Goal: Task Accomplishment & Management: Use online tool/utility

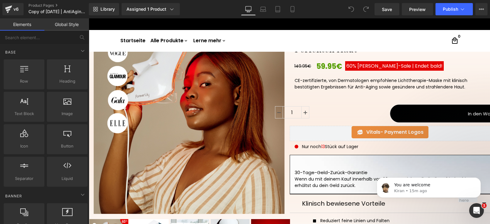
scroll to position [76, 0]
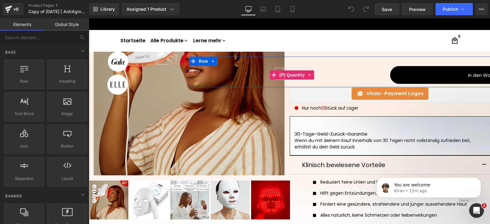
click at [341, 74] on div "1" at bounding box center [292, 75] width 196 height 14
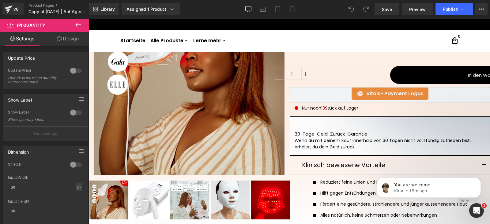
click at [60, 42] on link "Design" at bounding box center [68, 39] width 44 height 14
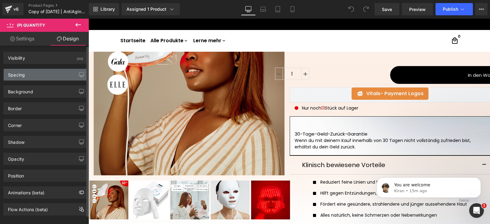
click at [23, 74] on div "Spacing" at bounding box center [16, 73] width 17 height 9
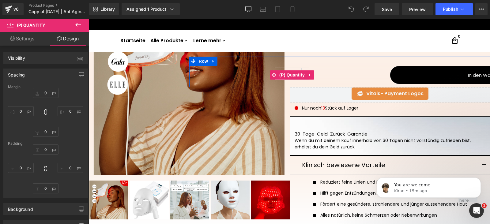
click at [381, 73] on div "1" at bounding box center [292, 75] width 196 height 14
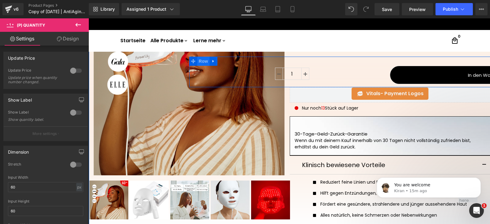
click at [199, 63] on span "Row" at bounding box center [203, 61] width 12 height 9
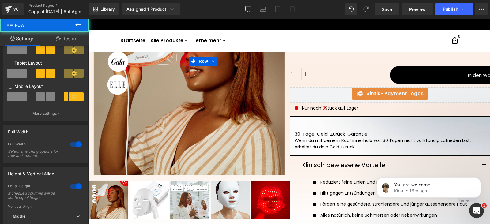
scroll to position [180, 0]
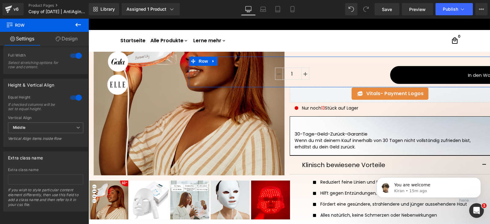
drag, startPoint x: 62, startPoint y: 43, endPoint x: 28, endPoint y: 135, distance: 97.6
click at [62, 43] on link "Design" at bounding box center [66, 39] width 44 height 14
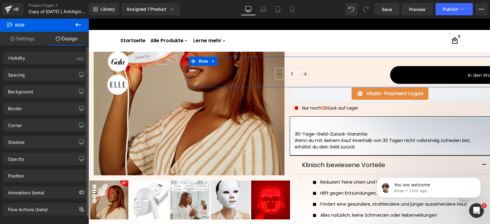
scroll to position [9, 0]
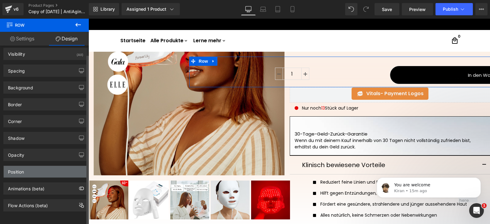
click at [21, 166] on div "Position" at bounding box center [16, 170] width 16 height 9
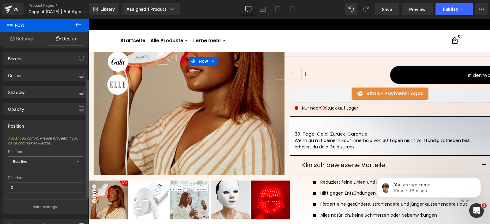
scroll to position [90, 0]
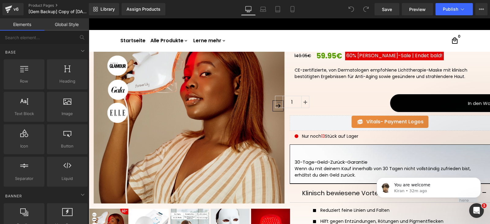
scroll to position [76, 0]
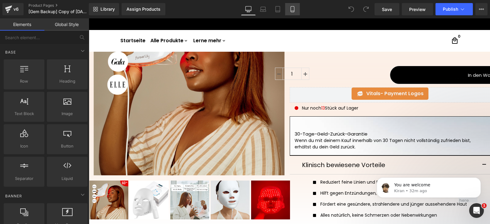
click at [294, 10] on icon at bounding box center [292, 9] width 6 height 6
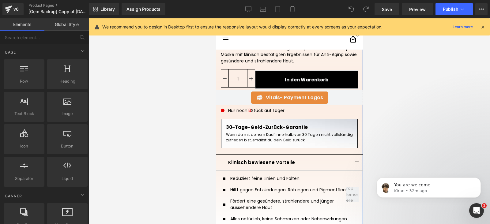
scroll to position [191, 0]
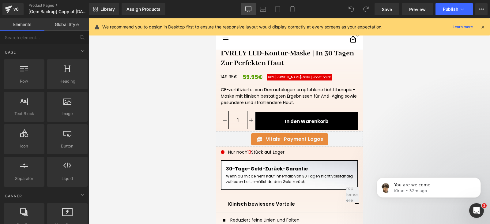
click at [251, 11] on icon at bounding box center [248, 9] width 6 height 6
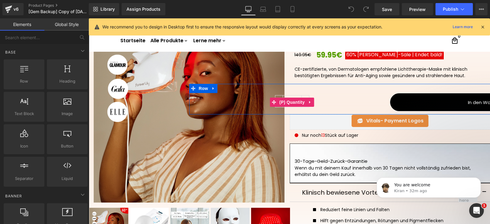
scroll to position [38, 0]
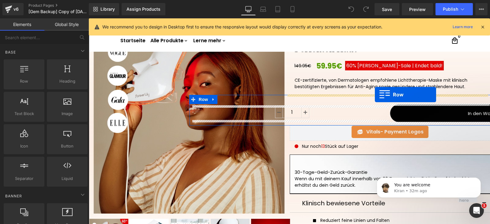
drag, startPoint x: 137, startPoint y: 99, endPoint x: 375, endPoint y: 95, distance: 237.3
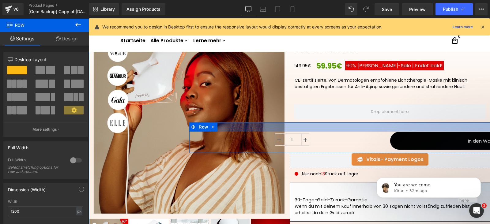
click at [295, 127] on div at bounding box center [389, 126] width 401 height 9
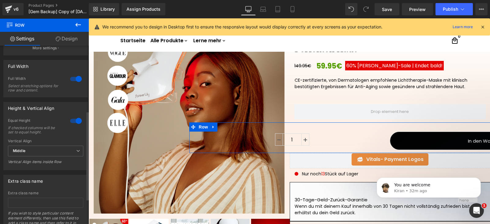
scroll to position [153, 0]
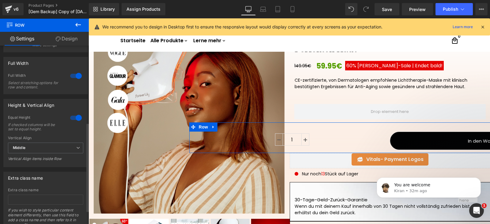
click at [73, 74] on div at bounding box center [76, 76] width 15 height 10
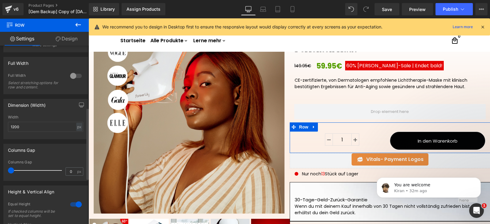
click at [73, 75] on div at bounding box center [76, 76] width 15 height 10
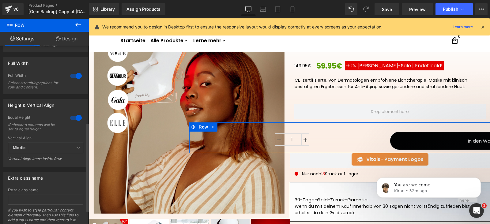
click at [73, 75] on div at bounding box center [76, 76] width 15 height 10
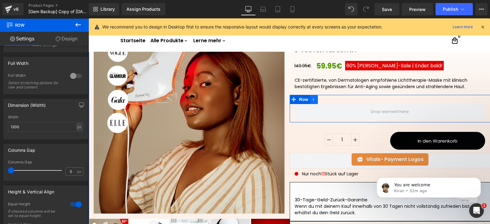
click at [313, 98] on link at bounding box center [314, 99] width 8 height 9
click at [328, 98] on icon at bounding box center [330, 99] width 4 height 4
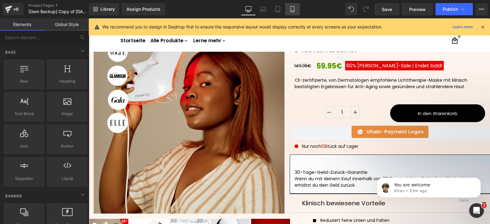
click at [295, 4] on link "Mobile" at bounding box center [292, 9] width 15 height 12
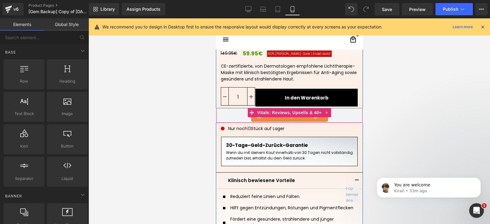
scroll to position [177, 0]
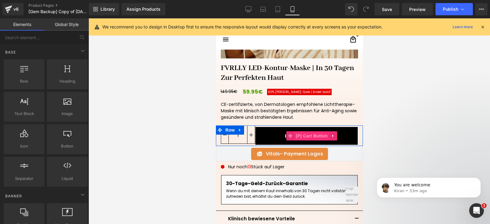
click at [307, 135] on span "(P) Cart Button" at bounding box center [311, 135] width 35 height 9
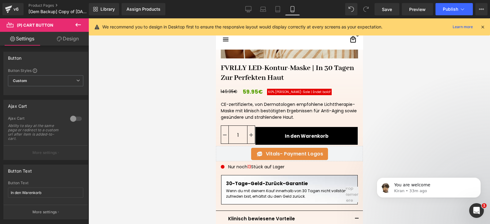
click at [69, 37] on link "Design" at bounding box center [68, 39] width 44 height 14
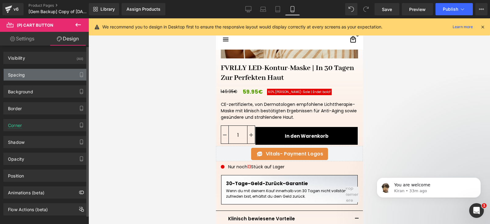
click at [21, 76] on div "Spacing" at bounding box center [16, 73] width 17 height 9
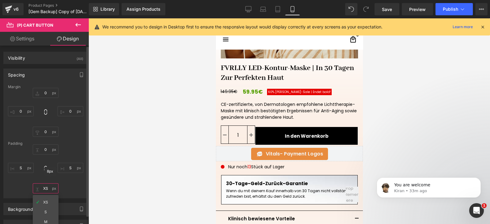
click at [46, 185] on input "text" at bounding box center [46, 188] width 26 height 10
type input "0"
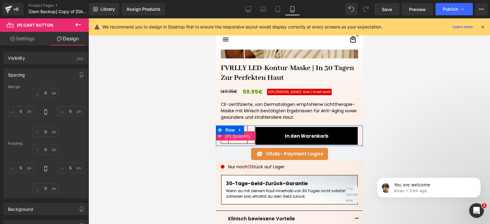
click at [239, 136] on span "(P) Quantity" at bounding box center [237, 136] width 28 height 9
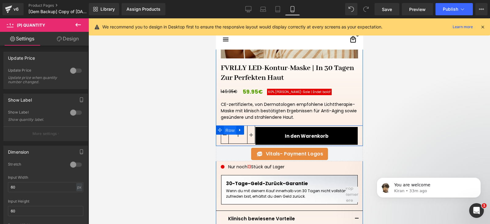
click at [230, 130] on span "Row" at bounding box center [229, 130] width 12 height 9
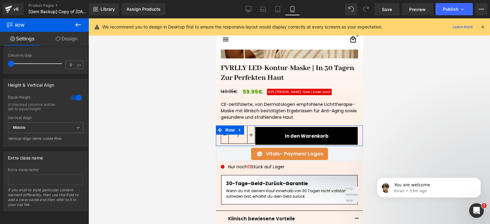
scroll to position [266, 0]
click at [48, 126] on span "Middle" at bounding box center [45, 127] width 75 height 11
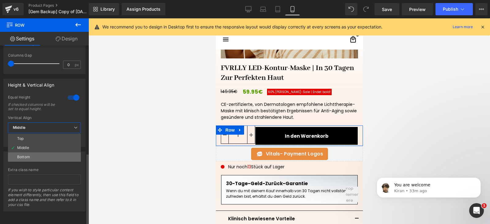
click at [47, 152] on li "Bottom" at bounding box center [44, 156] width 73 height 9
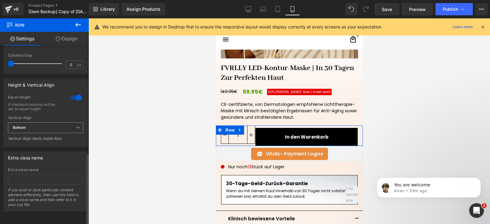
click at [50, 123] on span "Bottom" at bounding box center [45, 127] width 75 height 11
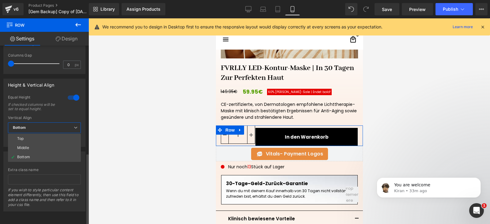
click at [46, 134] on li "Top" at bounding box center [44, 138] width 73 height 9
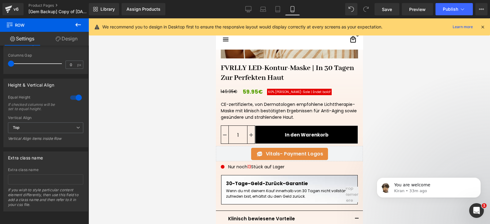
click at [170, 159] on div at bounding box center [288, 121] width 401 height 206
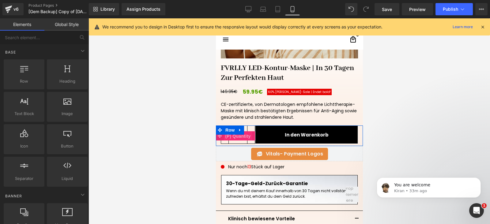
click at [241, 137] on span "(P) Quantity" at bounding box center [237, 136] width 28 height 9
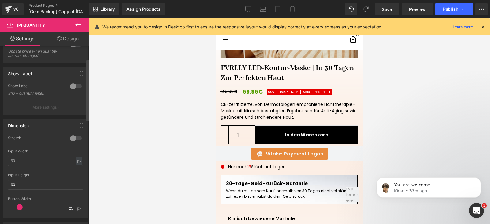
scroll to position [38, 0]
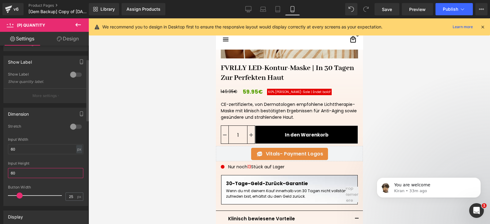
click at [27, 170] on input "60" at bounding box center [45, 173] width 75 height 10
type input "59"
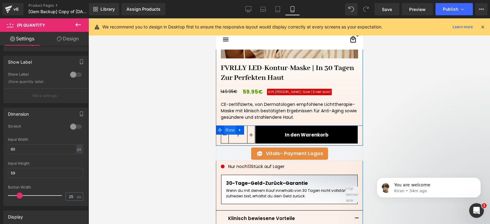
click at [228, 126] on span "Row" at bounding box center [229, 130] width 12 height 9
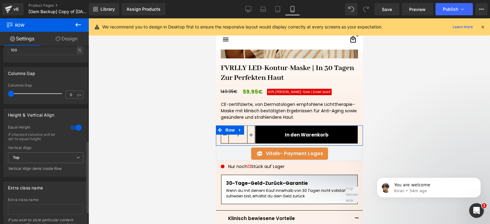
scroll to position [266, 0]
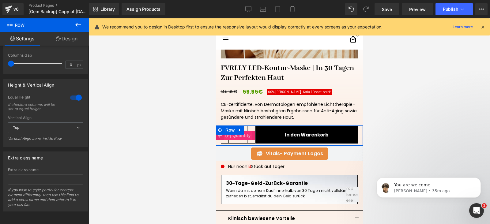
click at [239, 136] on span "(P) Quantity" at bounding box center [237, 135] width 28 height 9
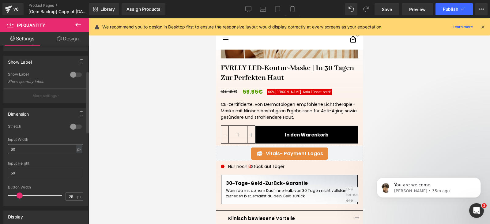
scroll to position [76, 0]
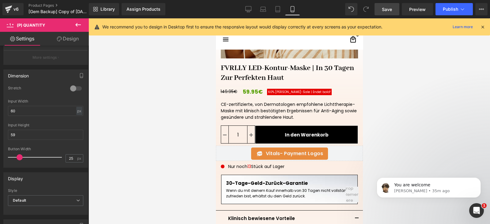
click at [393, 10] on link "Save" at bounding box center [386, 9] width 25 height 12
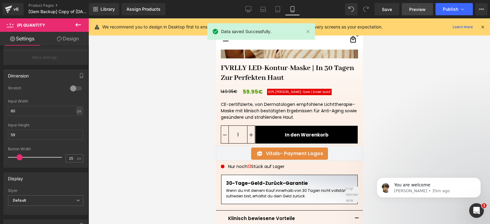
click at [420, 8] on span "Preview" at bounding box center [417, 9] width 17 height 6
